Goal: Communication & Community: Answer question/provide support

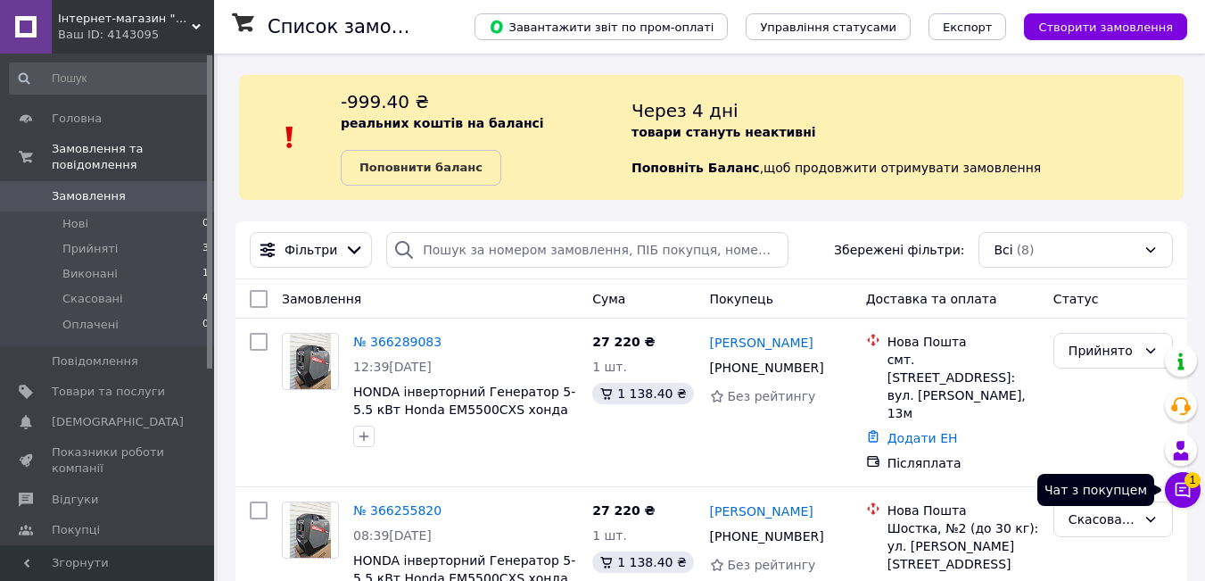
click at [1180, 478] on button "Чат з покупцем 1" at bounding box center [1183, 490] width 36 height 36
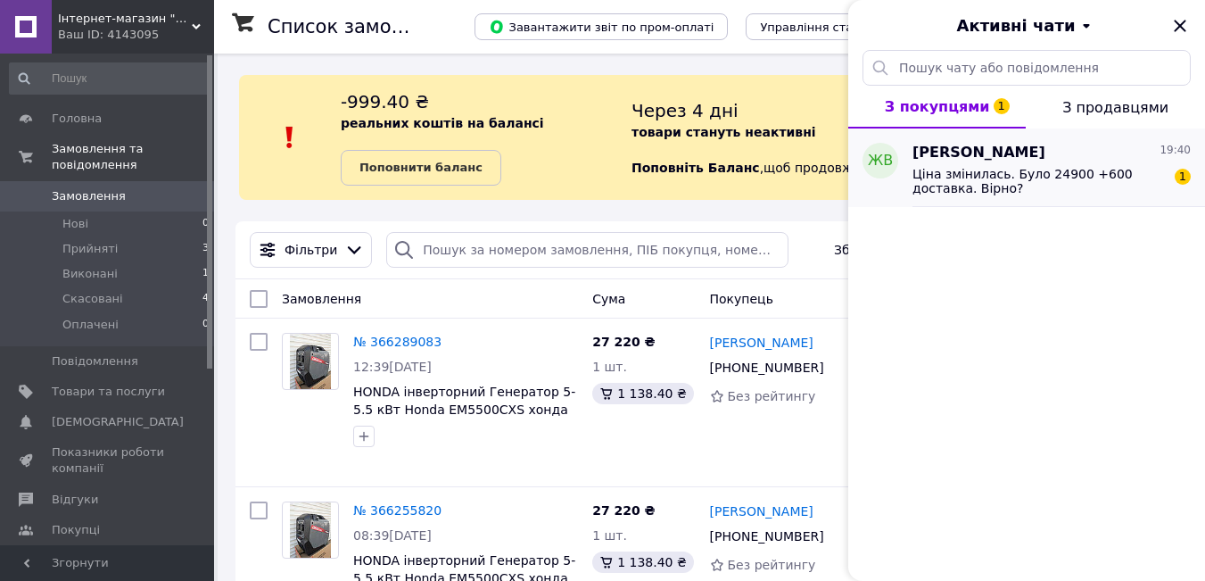
click at [1025, 190] on span "Ціна змінилась. Було 24900 +600 доставка. Вірно?" at bounding box center [1039, 181] width 253 height 29
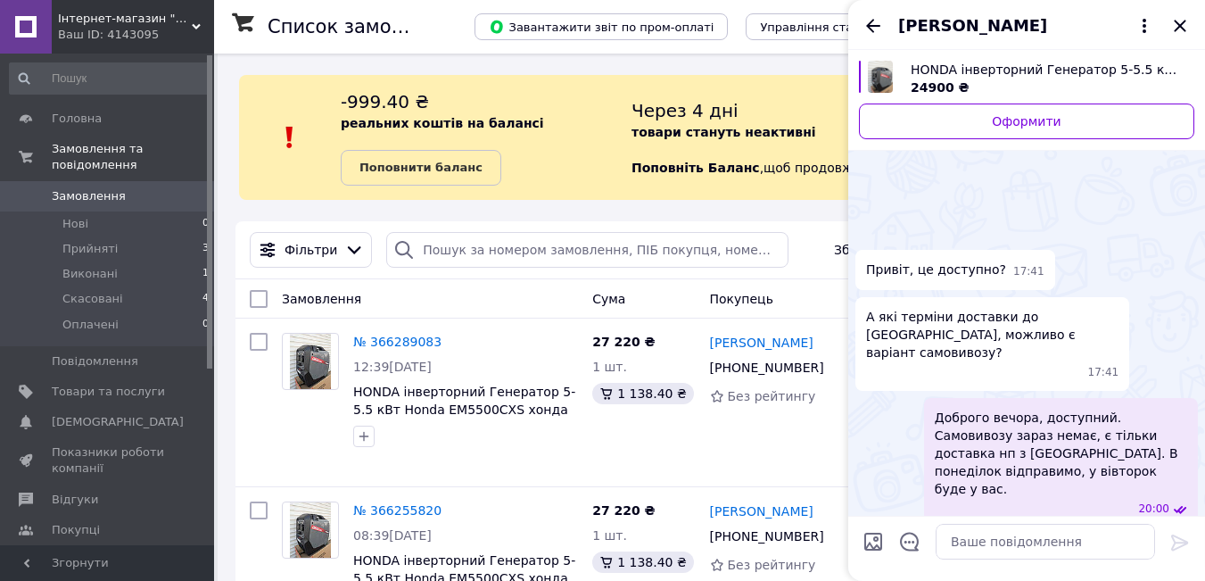
scroll to position [276, 0]
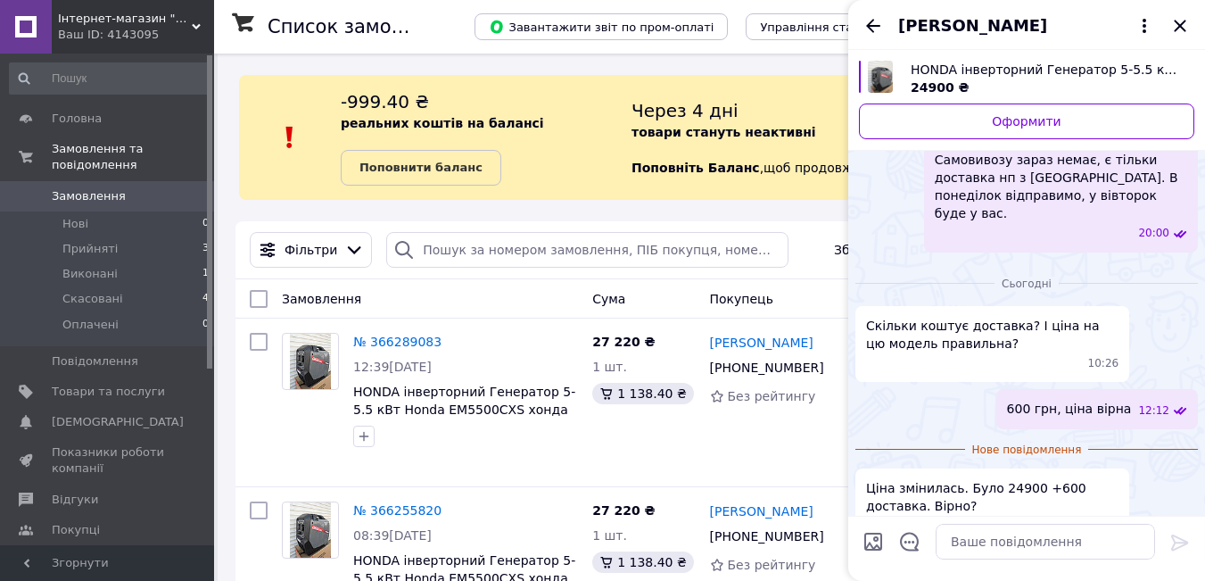
click at [972, 21] on span "Жак ВанДенБерг" at bounding box center [973, 25] width 149 height 23
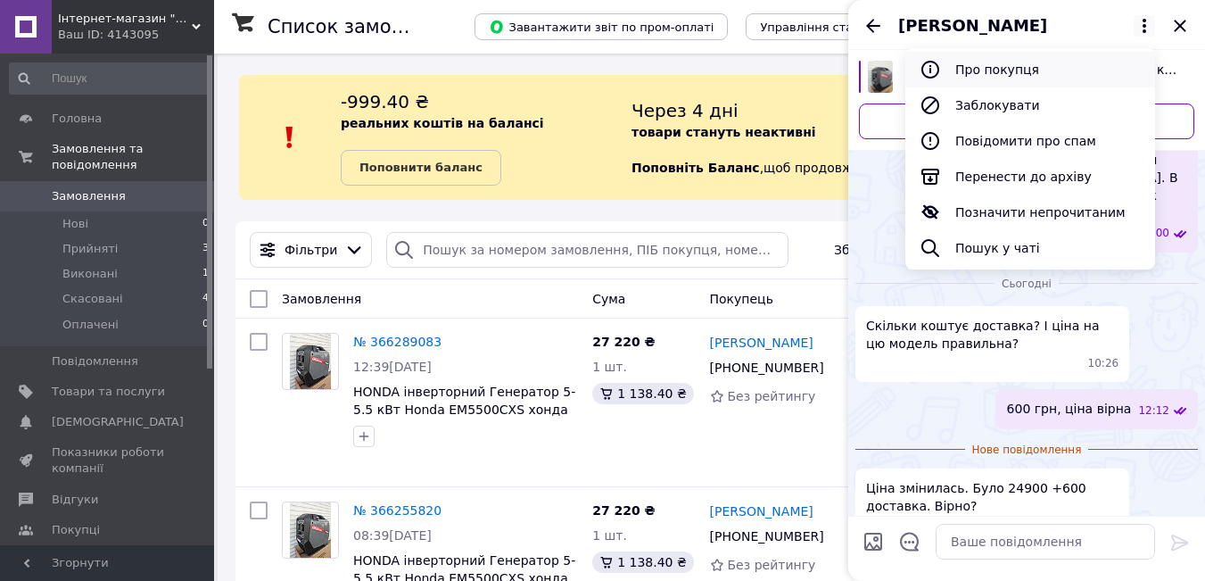
click at [976, 59] on button "Про покупця" at bounding box center [1031, 70] width 250 height 36
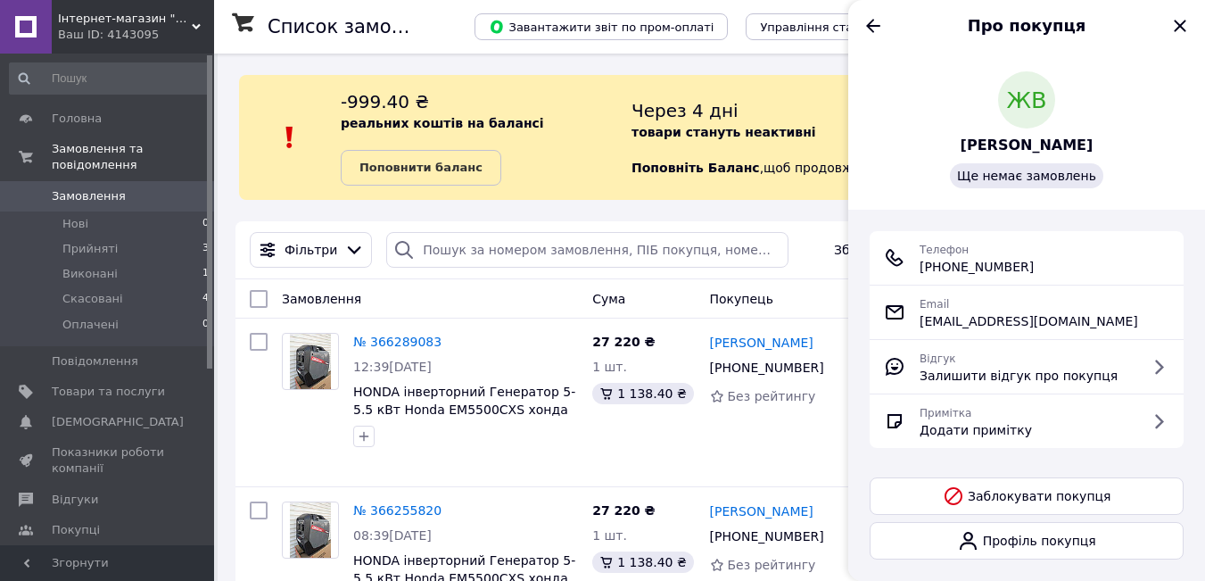
click at [1031, 160] on div "ЖВ Жак ВанДенБерг Ще немає замовлень" at bounding box center [1027, 129] width 314 height 117
click at [1013, 146] on span "Жак ВанДенБерг" at bounding box center [1027, 146] width 133 height 21
click at [870, 32] on icon "Назад" at bounding box center [873, 25] width 21 height 21
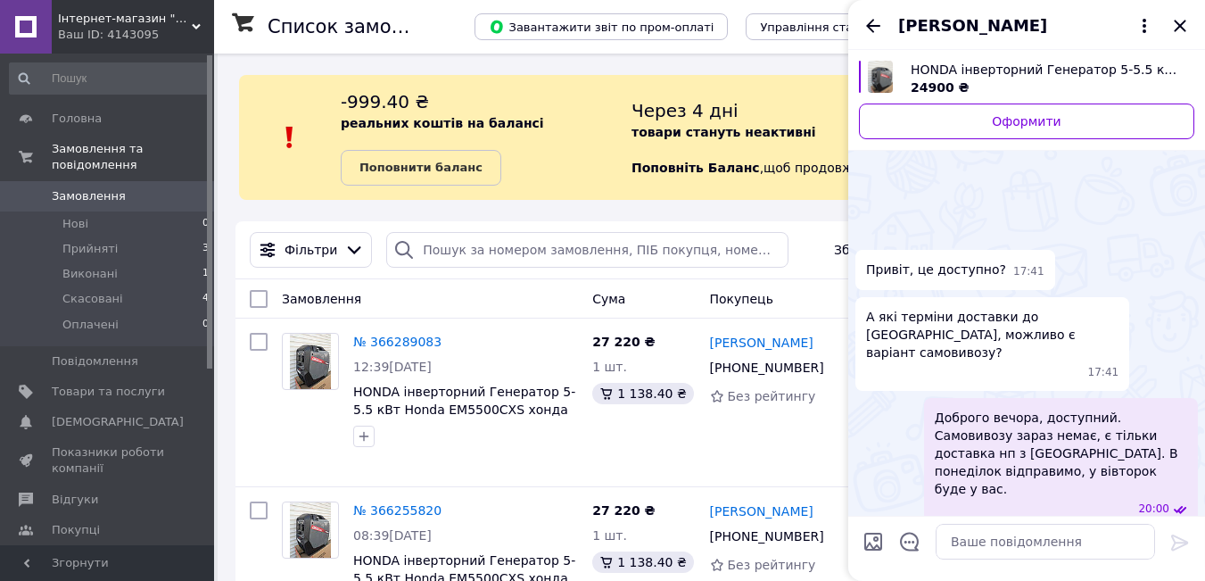
scroll to position [244, 0]
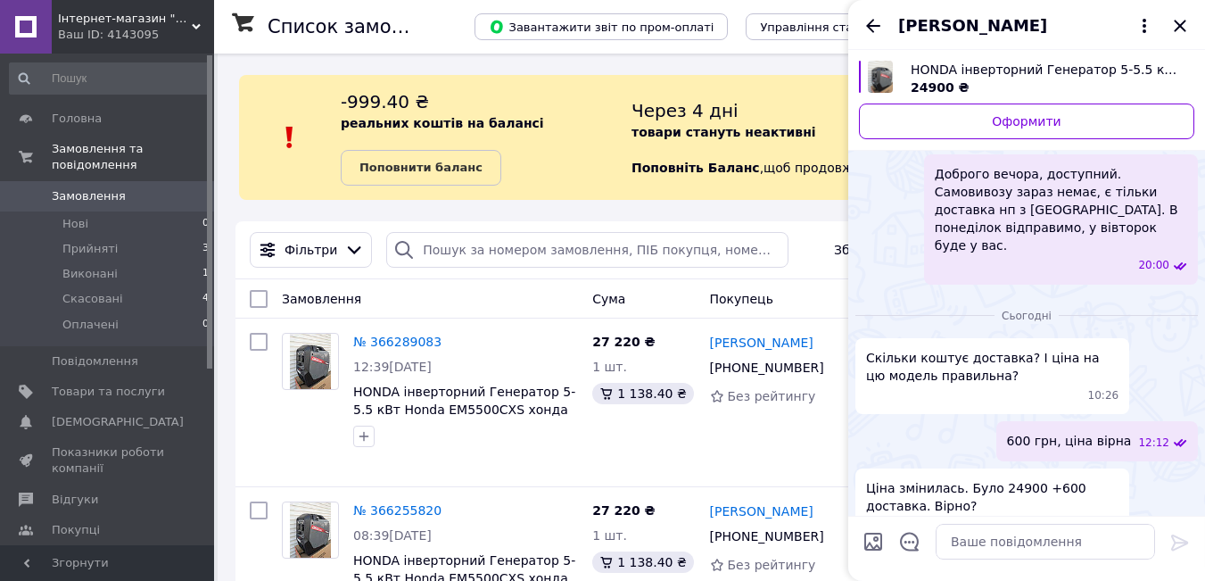
click at [1006, 572] on div at bounding box center [1027, 548] width 357 height 65
click at [999, 541] on textarea at bounding box center [1045, 542] width 219 height 36
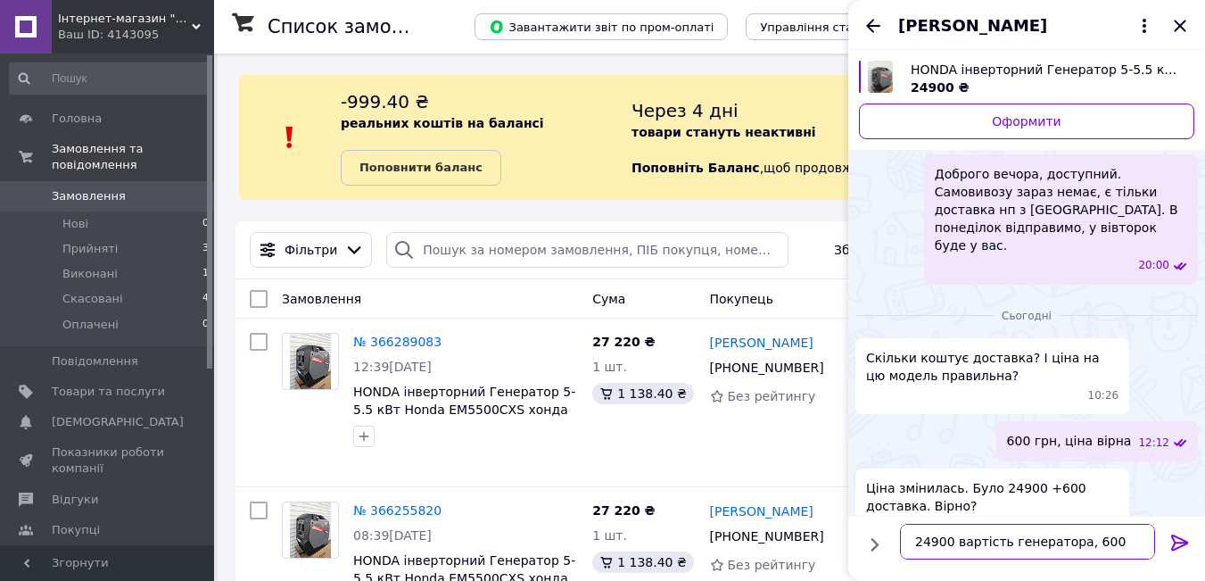
drag, startPoint x: 999, startPoint y: 541, endPoint x: 1131, endPoint y: 541, distance: 132.1
click at [1131, 541] on textarea "24900 вартість генератора, 600 грн" at bounding box center [1027, 542] width 255 height 36
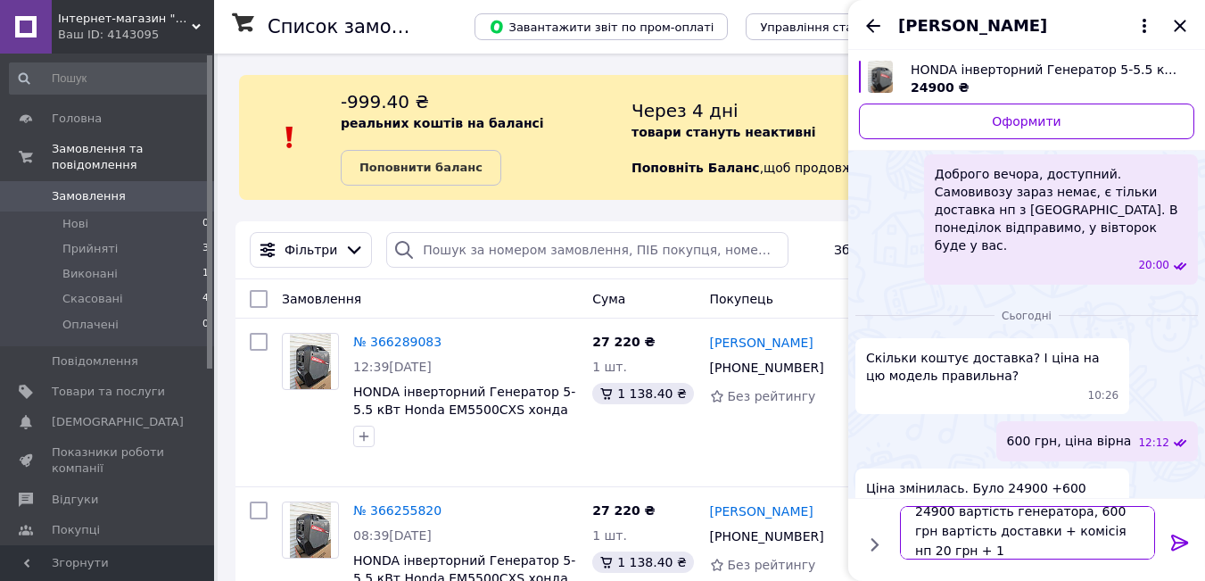
scroll to position [2, 0]
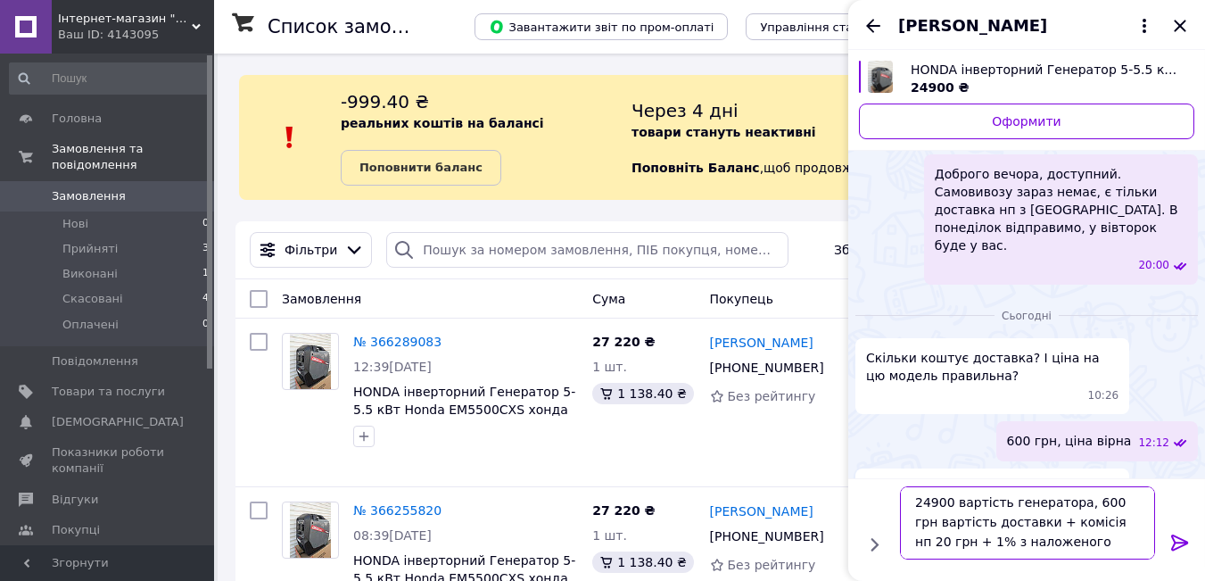
type textarea "24900 вартість генератора, 600 грн вартість доставки + комісія нп 20 грн + 1% з…"
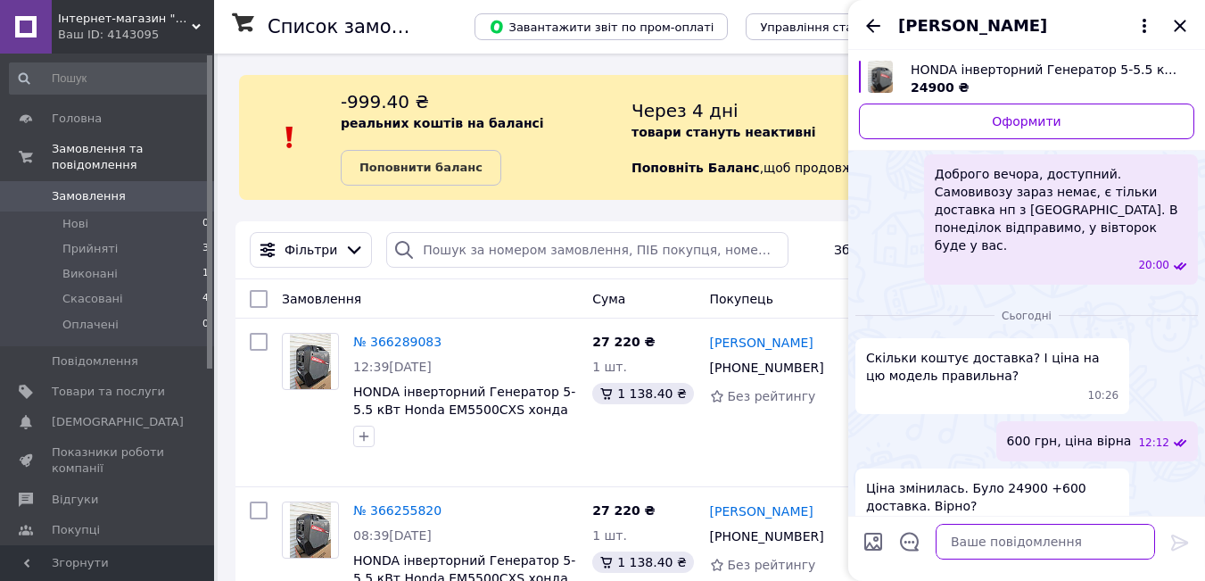
scroll to position [299, 0]
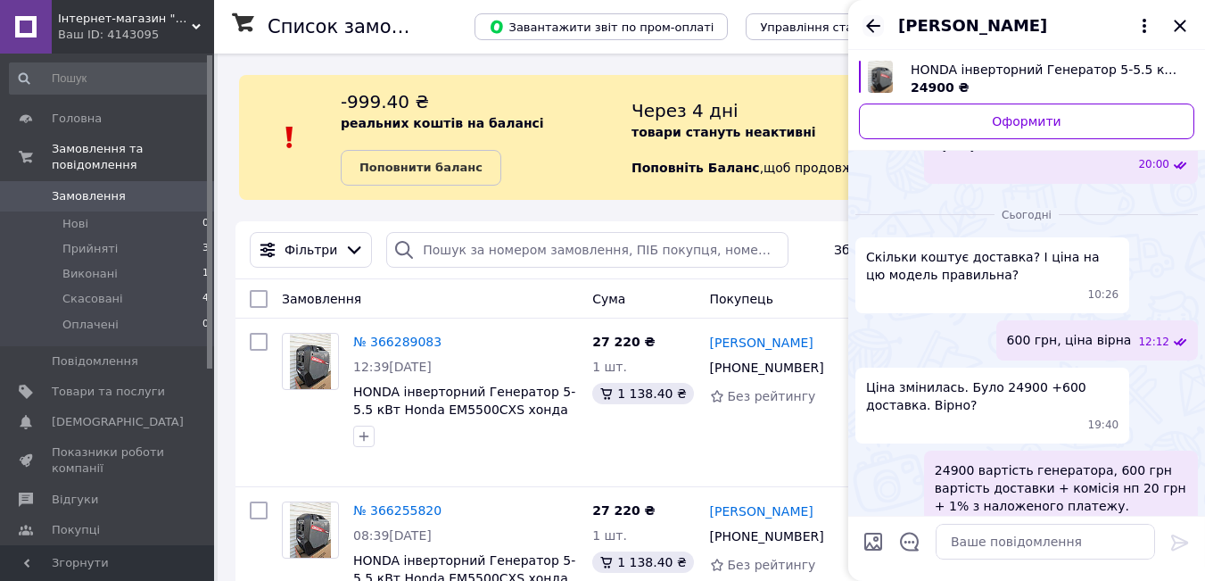
click at [869, 15] on icon "Назад" at bounding box center [873, 25] width 21 height 21
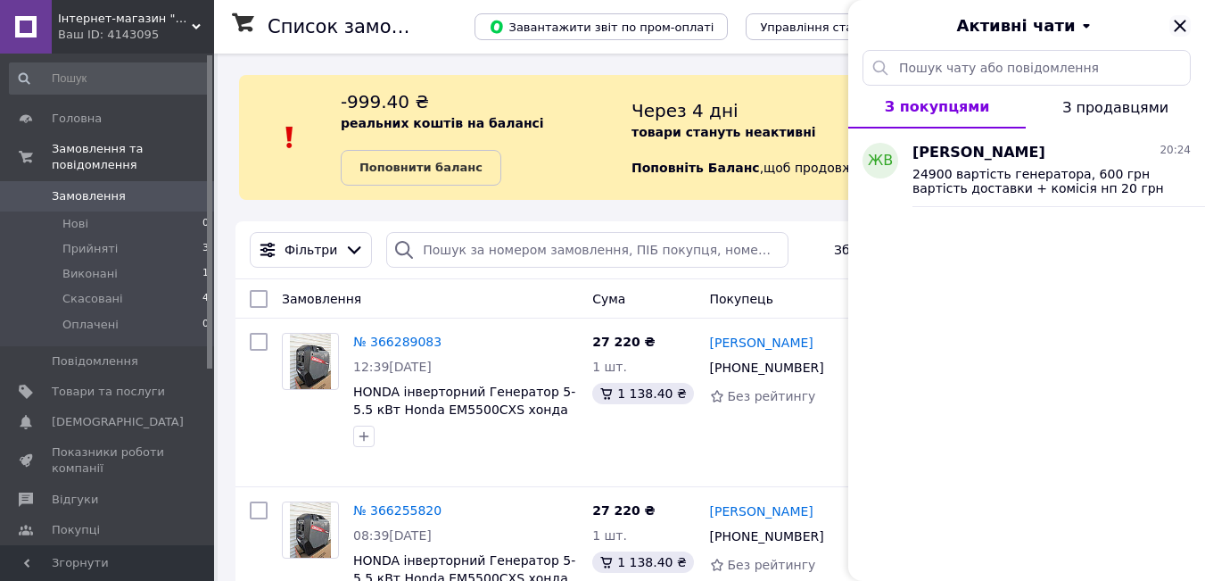
click at [1184, 15] on icon "Закрити" at bounding box center [1180, 25] width 21 height 21
